Goal: Task Accomplishment & Management: Complete application form

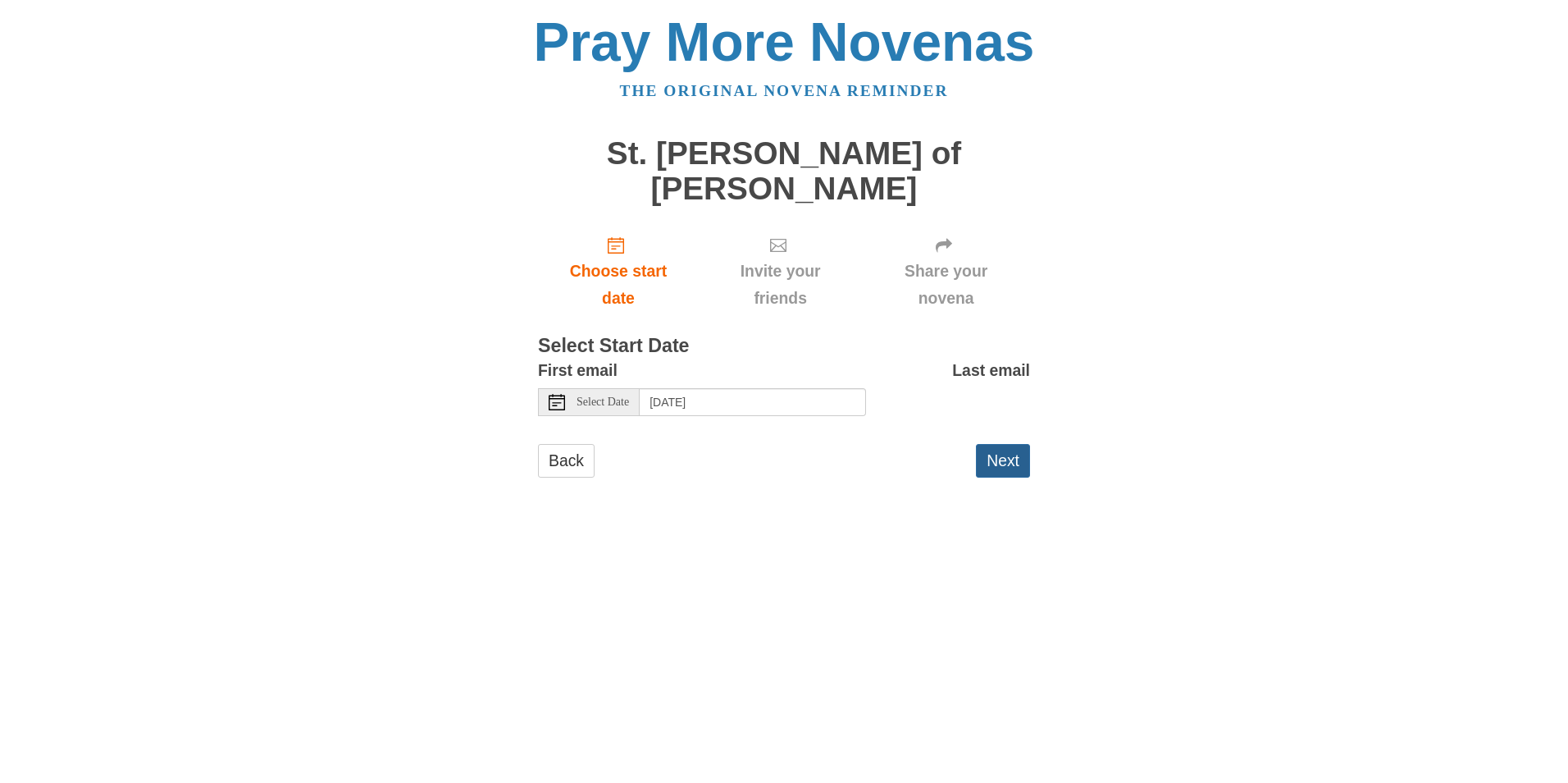
click at [1007, 463] on button "Next" at bounding box center [1004, 460] width 54 height 33
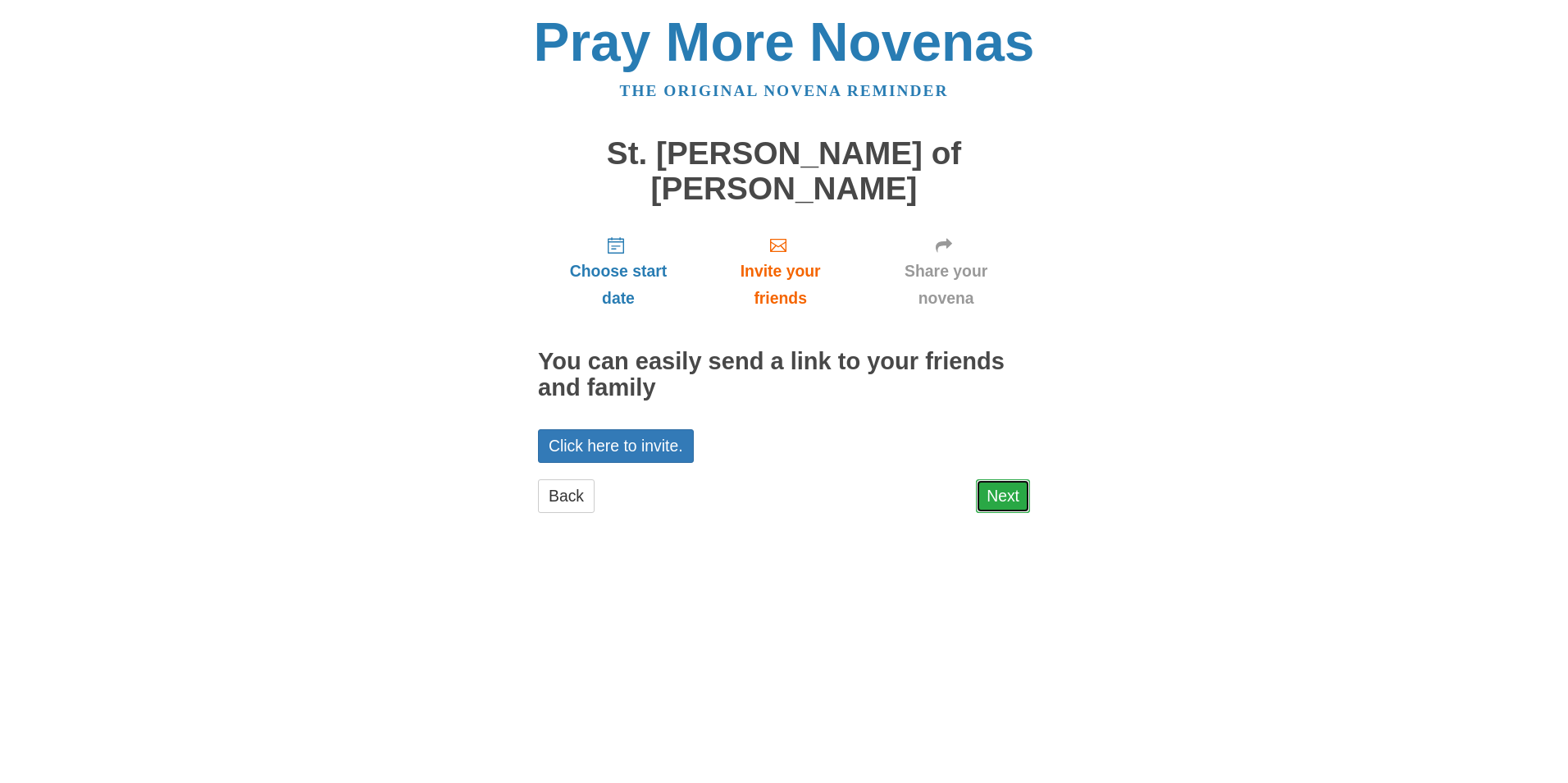
click at [993, 505] on link "Next" at bounding box center [1004, 495] width 54 height 33
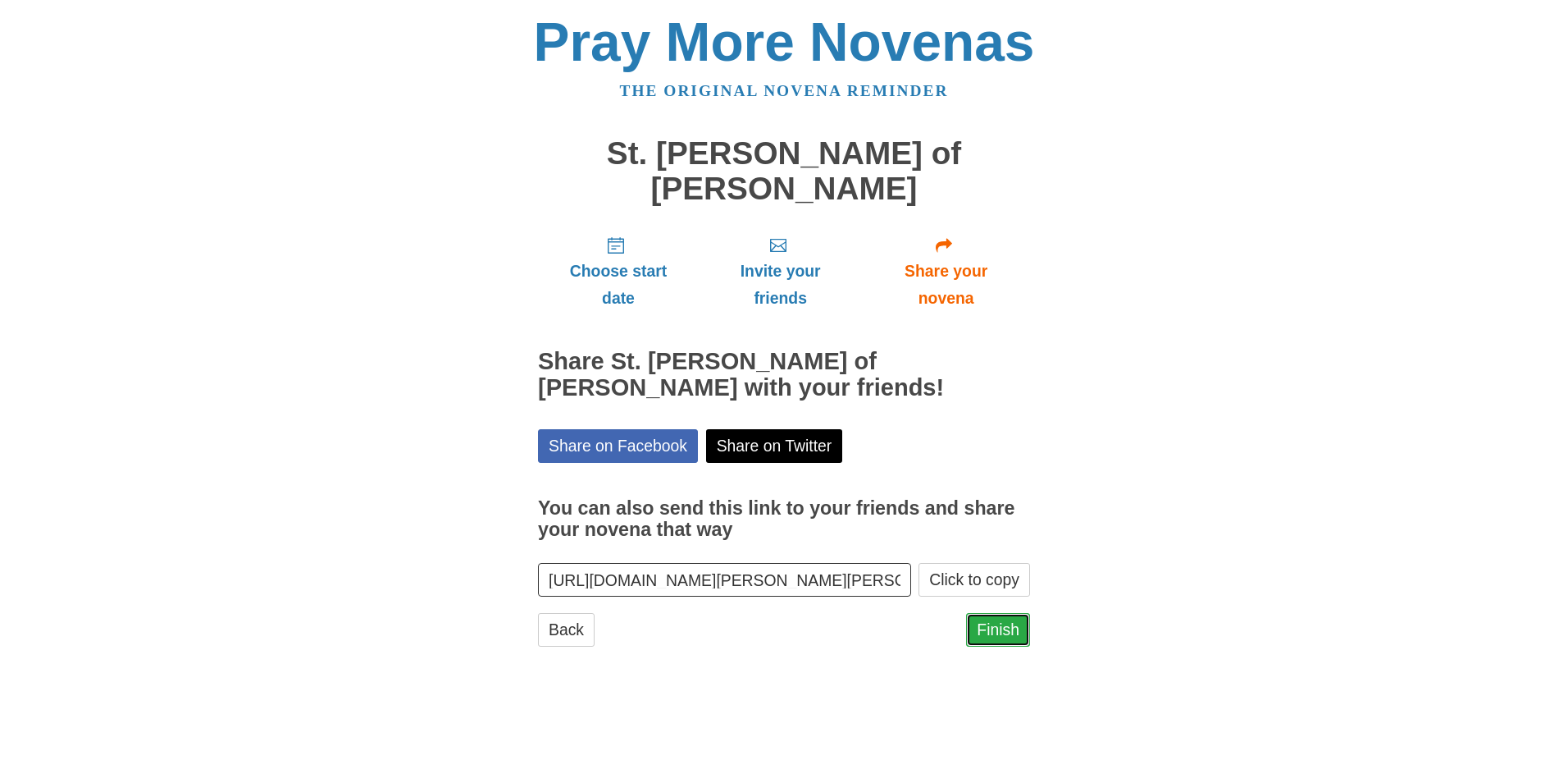
click at [999, 632] on link "Finish" at bounding box center [998, 630] width 64 height 33
